Goal: Information Seeking & Learning: Learn about a topic

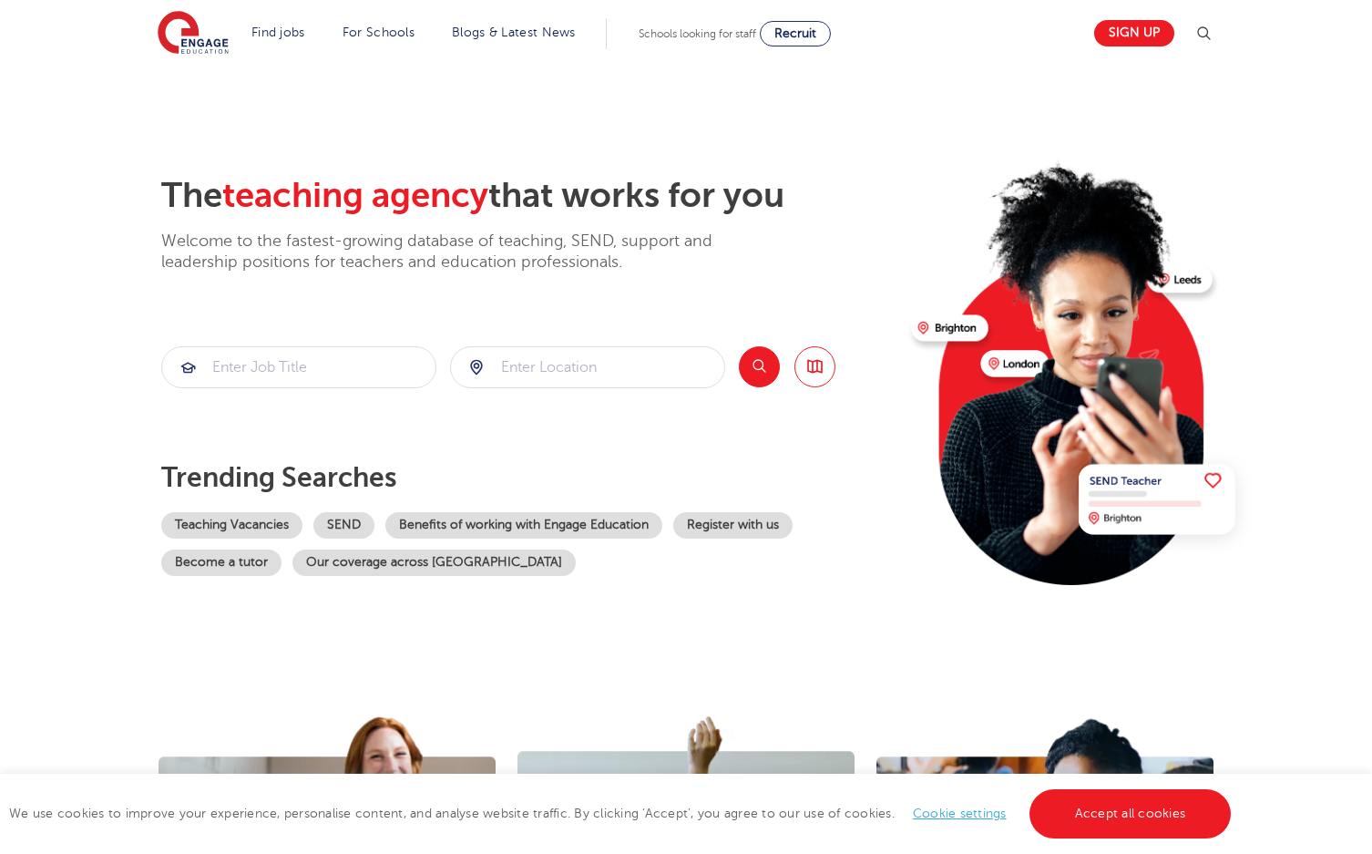
scroll to position [36, 0]
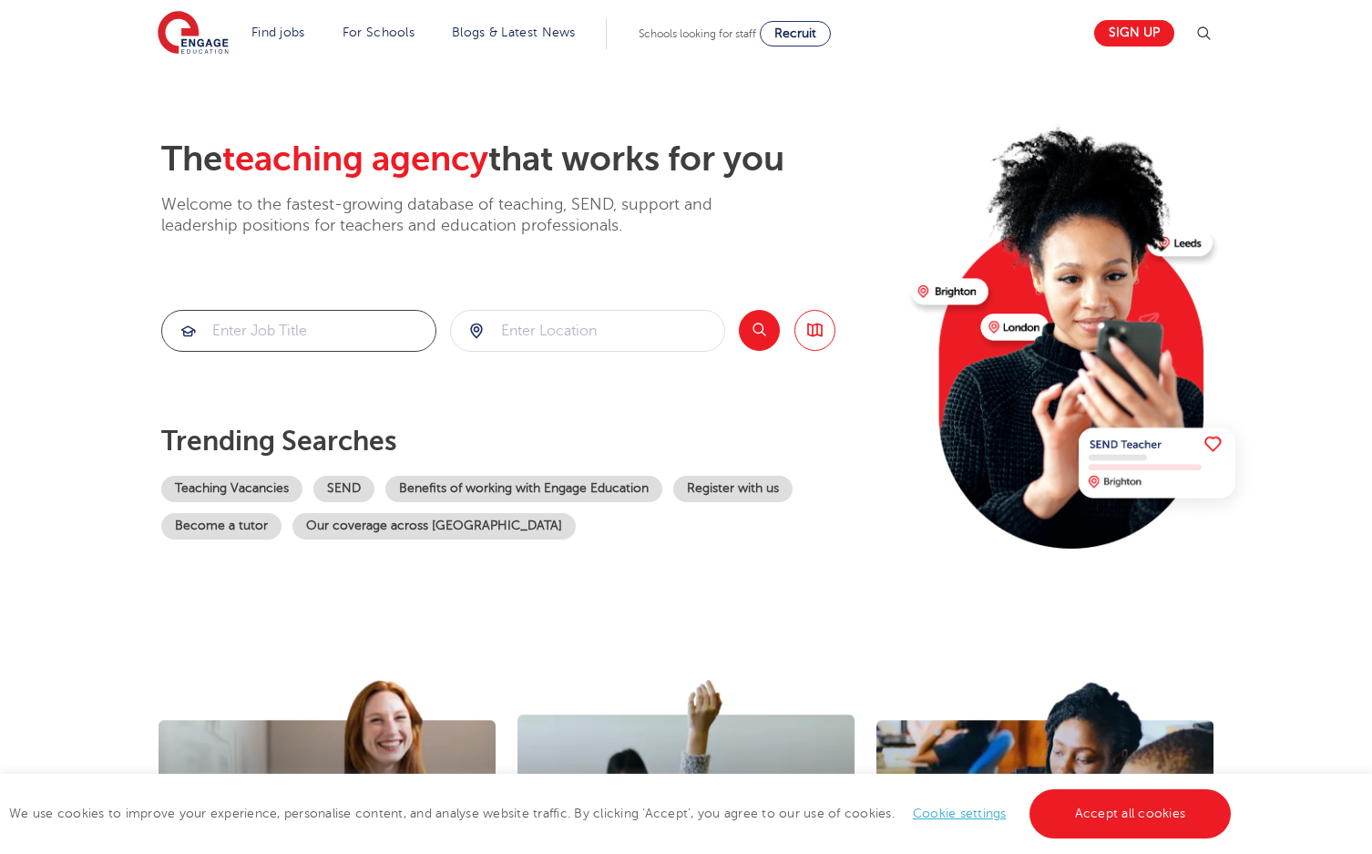
click at [290, 315] on input "search" at bounding box center [298, 331] width 273 height 40
type input "unqualified teacher"
click at [527, 332] on input "search" at bounding box center [587, 331] width 273 height 40
type input "[GEOGRAPHIC_DATA]"
click at [767, 327] on button "Search" at bounding box center [759, 330] width 41 height 41
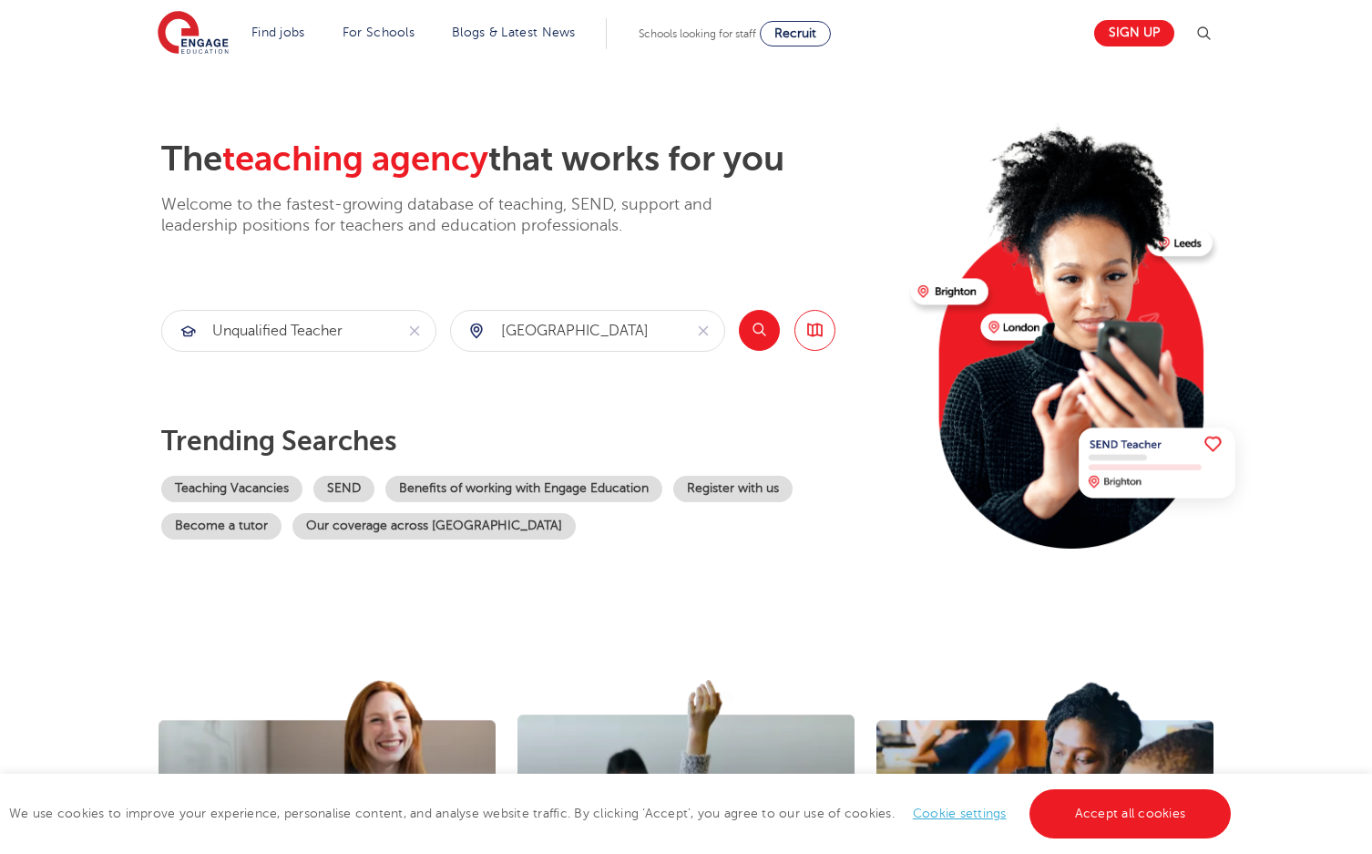
scroll to position [135, 0]
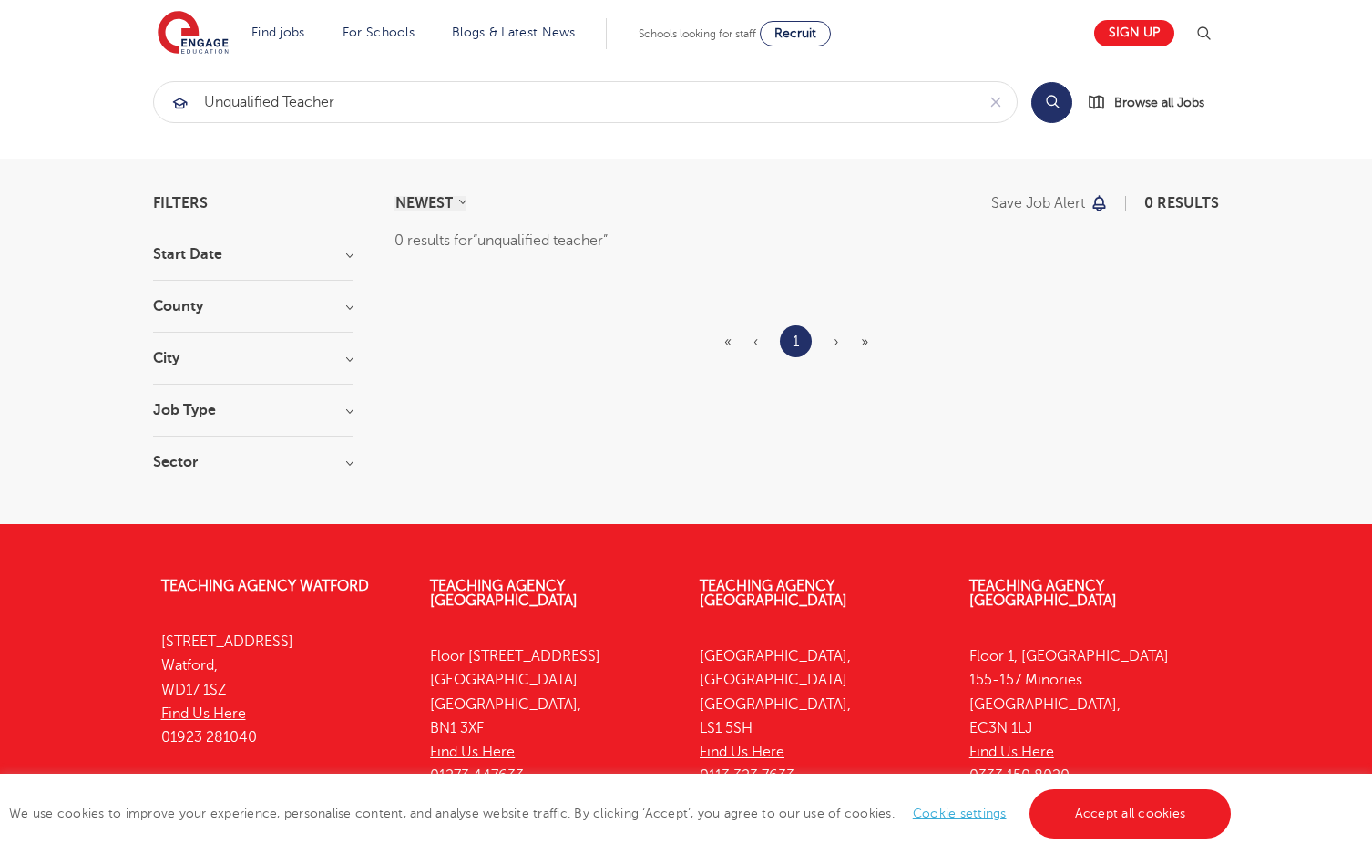
scroll to position [25, 0]
